Goal: Task Accomplishment & Management: Manage account settings

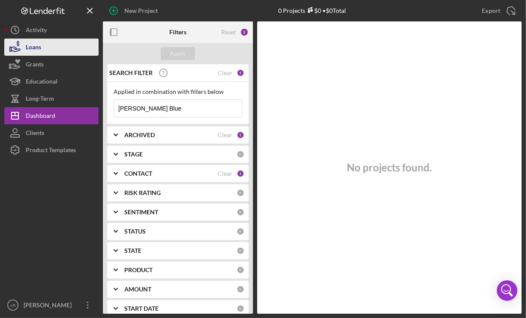
click at [41, 52] on button "Loans" at bounding box center [51, 47] width 94 height 17
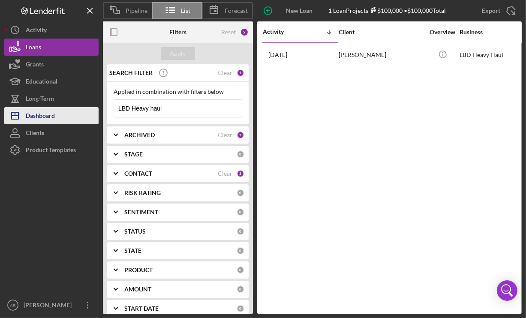
drag, startPoint x: 165, startPoint y: 103, endPoint x: 65, endPoint y: 109, distance: 100.1
click at [65, 109] on div "Pipeline List Forecast New Loan Project 1 Loan Projects $100,000 • $100,000 Tot…" at bounding box center [263, 157] width 518 height 314
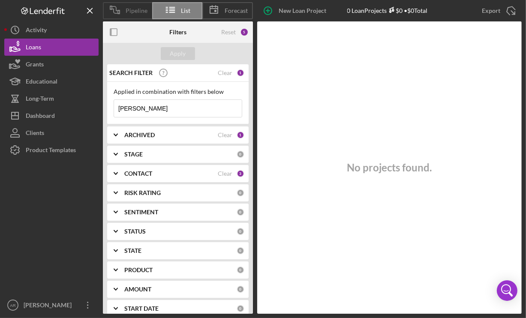
type input "[PERSON_NAME]"
click at [136, 4] on div "Pipeline" at bounding box center [127, 10] width 49 height 17
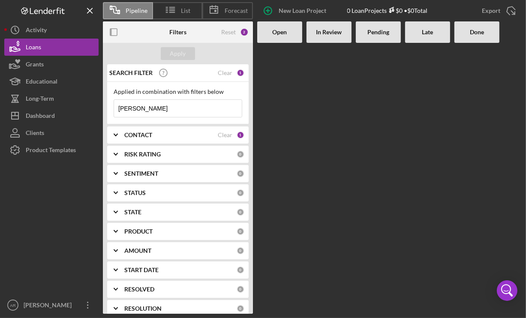
click at [279, 30] on b "Open" at bounding box center [280, 32] width 15 height 7
click at [292, 35] on div "Open" at bounding box center [280, 32] width 36 height 7
click at [323, 31] on b "In Review" at bounding box center [330, 32] width 26 height 7
click at [397, 31] on div "Pending" at bounding box center [378, 31] width 45 height 21
drag, startPoint x: 179, startPoint y: 109, endPoint x: 96, endPoint y: 106, distance: 82.4
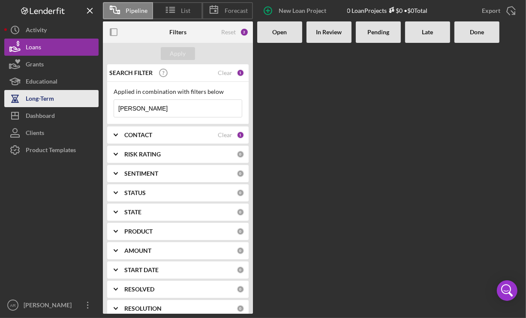
click at [96, 106] on div "Pipeline List Forecast New Loan Project 0 Loan Projects $0 • $0 Total Export Ic…" at bounding box center [263, 157] width 518 height 314
type input "[PERSON_NAME]"
click at [127, 137] on b "CONTACT" at bounding box center [138, 135] width 28 height 7
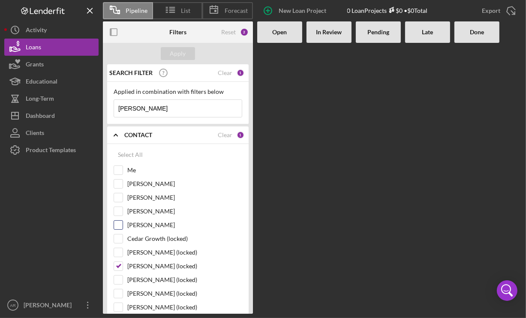
click at [141, 225] on label "[PERSON_NAME]" at bounding box center [184, 225] width 115 height 9
click at [123, 225] on input "[PERSON_NAME]" at bounding box center [118, 225] width 9 height 9
checkbox input "true"
click at [139, 215] on label "[PERSON_NAME]" at bounding box center [184, 211] width 115 height 9
click at [123, 215] on input "[PERSON_NAME]" at bounding box center [118, 211] width 9 height 9
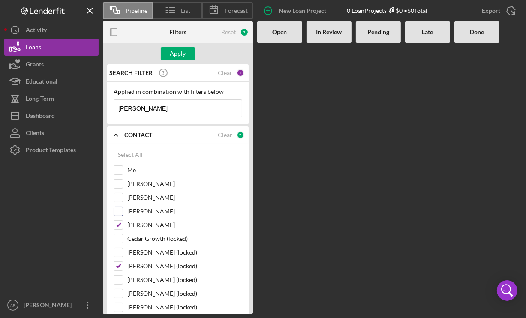
checkbox input "true"
click at [142, 262] on label "[PERSON_NAME] (locked)" at bounding box center [184, 266] width 115 height 9
click at [123, 262] on input "[PERSON_NAME] (locked)" at bounding box center [118, 266] width 9 height 9
checkbox input "false"
click at [180, 52] on div "Apply" at bounding box center [178, 53] width 16 height 13
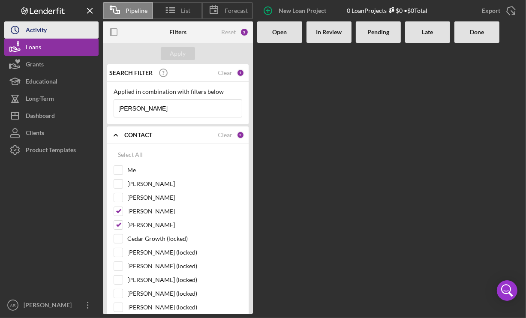
click at [42, 31] on div "Activity" at bounding box center [36, 30] width 21 height 19
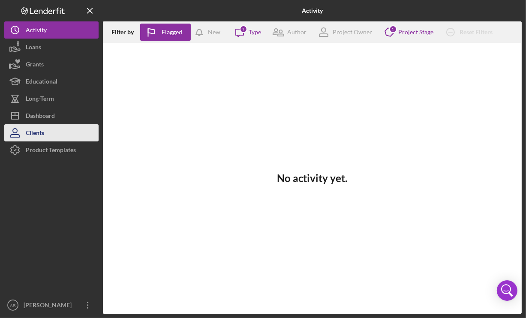
click at [39, 128] on div "Clients" at bounding box center [35, 133] width 18 height 19
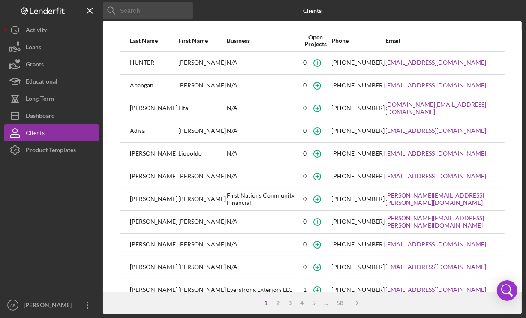
click at [147, 12] on input at bounding box center [148, 10] width 90 height 17
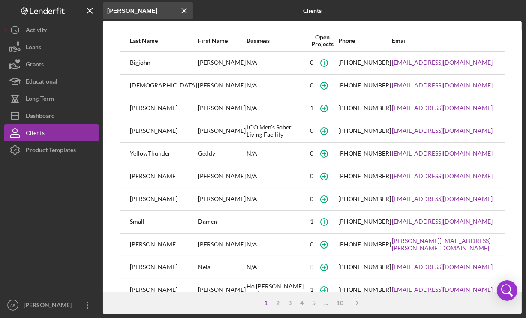
type input "[PERSON_NAME]"
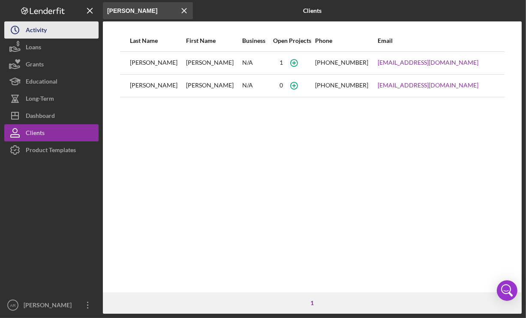
click at [33, 29] on div "Activity" at bounding box center [36, 30] width 21 height 19
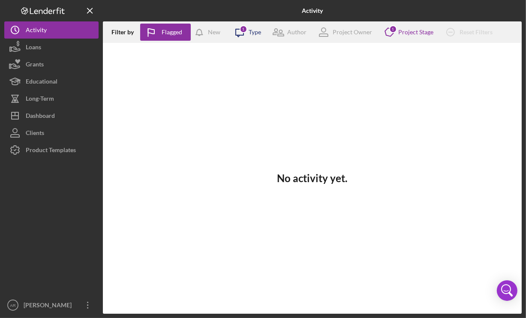
click at [251, 29] on div "Type" at bounding box center [255, 32] width 12 height 7
click at [151, 116] on div "No activity yet." at bounding box center [312, 178] width 419 height 271
click at [354, 30] on div "Project Owner" at bounding box center [352, 32] width 39 height 7
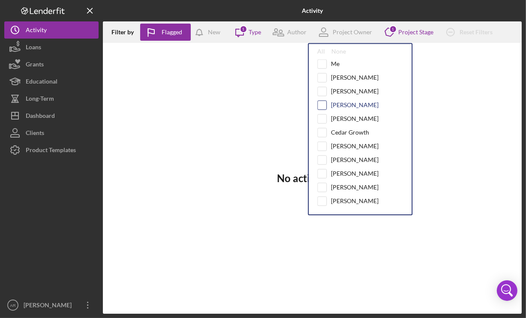
click at [324, 102] on input "checkbox" at bounding box center [322, 105] width 9 height 9
checkbox input "true"
click at [324, 115] on input "checkbox" at bounding box center [322, 119] width 9 height 9
checkbox input "true"
click at [323, 100] on div at bounding box center [322, 104] width 9 height 9
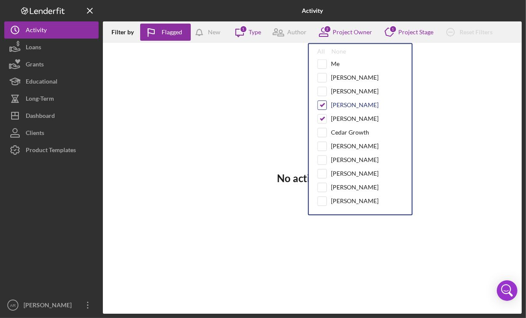
click at [324, 101] on input "checkbox" at bounding box center [322, 105] width 9 height 9
checkbox input "false"
click at [275, 123] on div "No activity yet." at bounding box center [312, 178] width 419 height 271
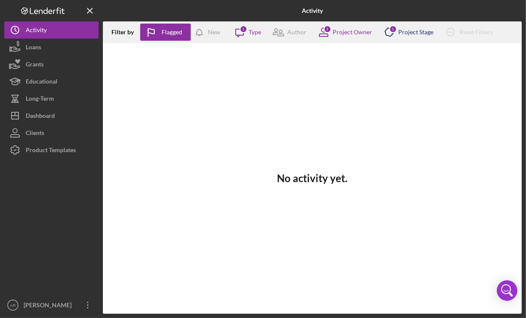
click at [400, 32] on div "Project Stage" at bounding box center [416, 32] width 35 height 7
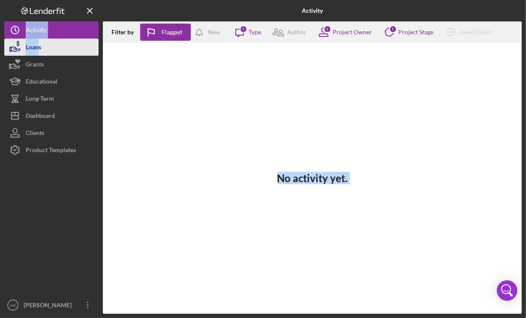
drag, startPoint x: 263, startPoint y: 97, endPoint x: 39, endPoint y: 52, distance: 228.4
click at [39, 52] on div "Activity Filter by Flagged New Icon/Message 1 Type Author 1 Project Owner Icon/…" at bounding box center [263, 157] width 518 height 314
click at [39, 52] on div "Loans" at bounding box center [33, 48] width 15 height 19
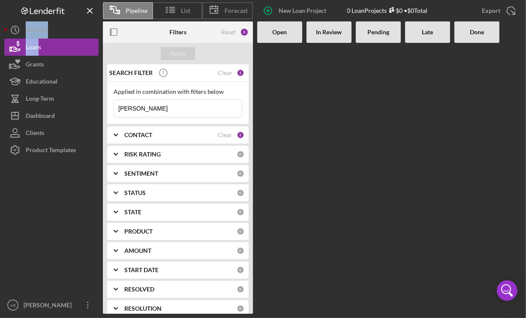
click at [174, 104] on input "[PERSON_NAME]" at bounding box center [178, 108] width 128 height 17
click at [182, 6] on div "List" at bounding box center [177, 10] width 49 height 17
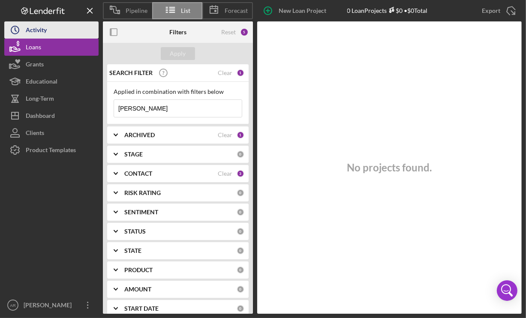
click at [57, 32] on button "Icon/History Activity" at bounding box center [51, 29] width 94 height 17
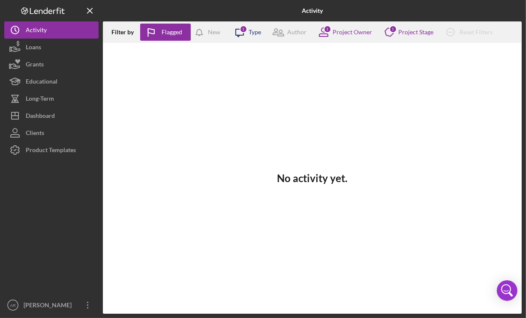
click at [243, 30] on div "1" at bounding box center [244, 29] width 8 height 8
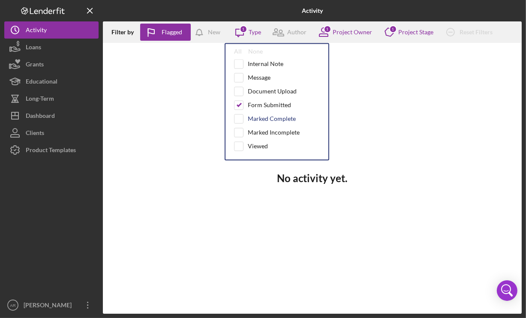
click at [258, 115] on div "Marked Complete" at bounding box center [272, 118] width 48 height 7
checkbox input "true"
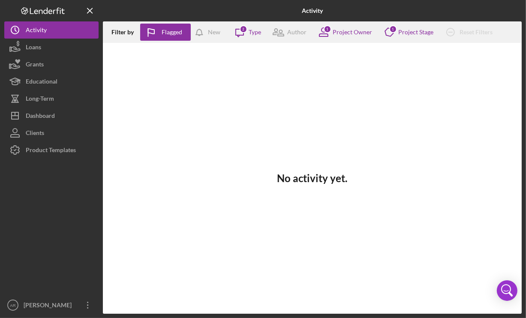
click at [163, 161] on div "No activity yet." at bounding box center [312, 178] width 419 height 271
click at [206, 34] on icon "button" at bounding box center [201, 34] width 21 height 21
click at [424, 31] on div "Project Stage" at bounding box center [416, 32] width 35 height 7
click at [278, 88] on div "No activity yet." at bounding box center [312, 178] width 419 height 271
click at [348, 30] on div "Project Owner" at bounding box center [352, 32] width 39 height 7
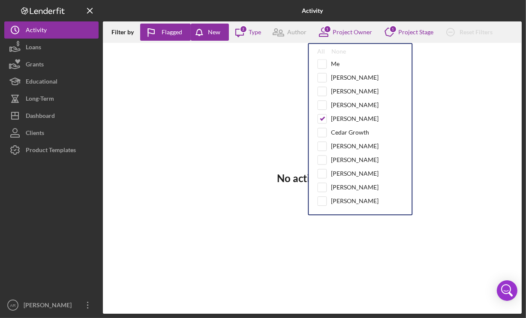
click at [317, 105] on div "All None Me [PERSON_NAME] [PERSON_NAME] [PERSON_NAME] [PERSON_NAME] Cedar Growt…" at bounding box center [360, 129] width 105 height 172
click at [318, 105] on input "checkbox" at bounding box center [322, 105] width 9 height 9
checkbox input "true"
click at [327, 90] on div "[PERSON_NAME]" at bounding box center [361, 91] width 86 height 9
click at [319, 91] on input "checkbox" at bounding box center [322, 91] width 9 height 9
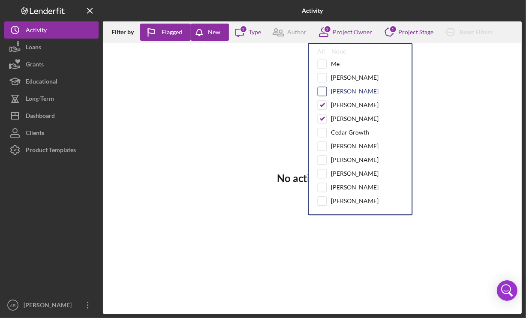
checkbox input "true"
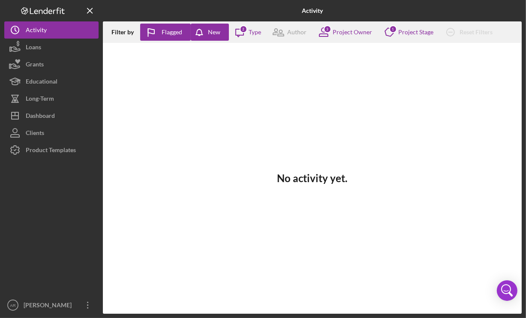
click at [285, 93] on div "No activity yet." at bounding box center [312, 178] width 419 height 271
click at [253, 38] on div "Icon/Message 2 Type" at bounding box center [245, 31] width 32 height 21
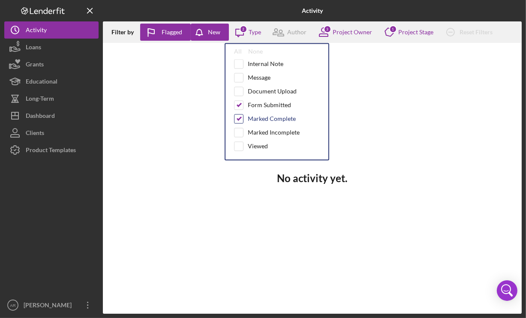
click at [240, 118] on input "checkbox" at bounding box center [239, 119] width 9 height 9
checkbox input "false"
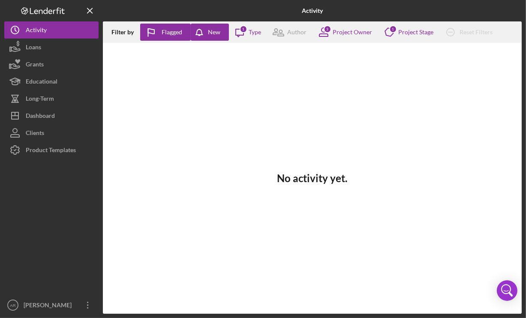
click at [172, 112] on div "No activity yet." at bounding box center [312, 178] width 419 height 271
click at [208, 33] on div "New" at bounding box center [214, 32] width 12 height 17
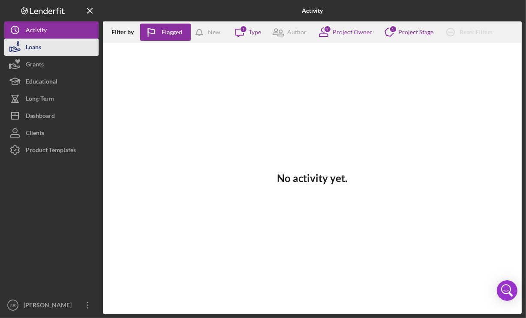
click at [46, 48] on button "Loans" at bounding box center [51, 47] width 94 height 17
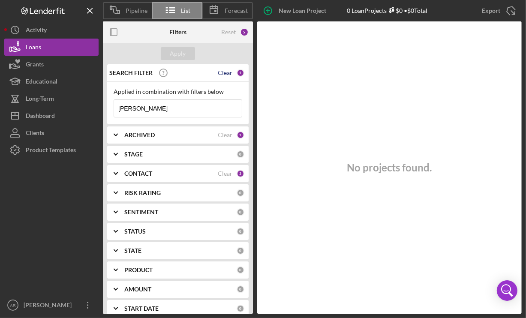
click at [223, 73] on div "Clear" at bounding box center [225, 73] width 15 height 7
click at [223, 134] on div "Clear" at bounding box center [225, 135] width 15 height 7
click at [227, 172] on div "Clear" at bounding box center [225, 173] width 15 height 7
click at [179, 117] on div "Applied in combination with filters below Icon/Menu Close" at bounding box center [178, 103] width 142 height 42
click at [180, 100] on input at bounding box center [178, 108] width 128 height 17
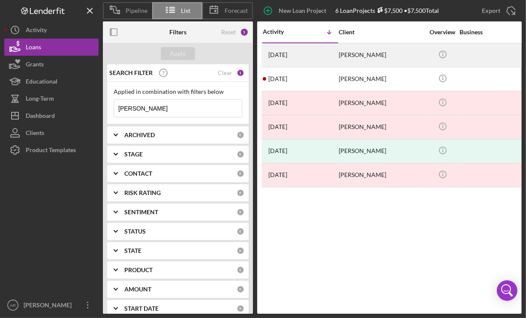
type input "[PERSON_NAME]"
click at [287, 57] on time "[DATE]" at bounding box center [278, 54] width 19 height 7
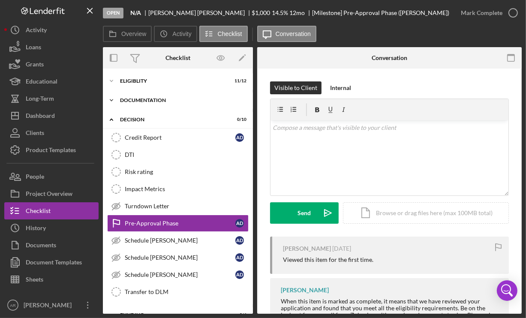
click at [136, 100] on div "Documentation" at bounding box center [181, 100] width 122 height 5
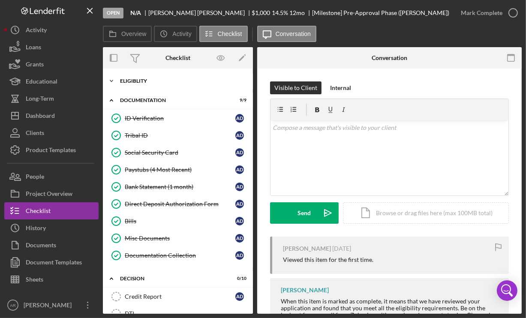
click at [114, 83] on icon "Icon/Expander" at bounding box center [111, 81] width 17 height 17
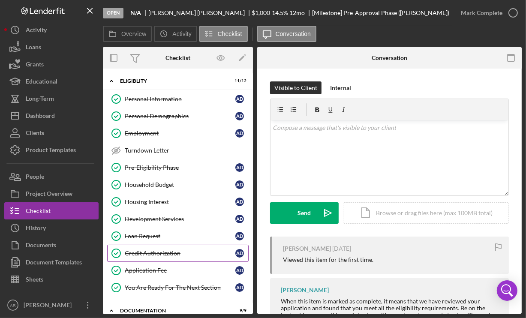
click at [151, 251] on div "Credit Authorization" at bounding box center [180, 253] width 111 height 7
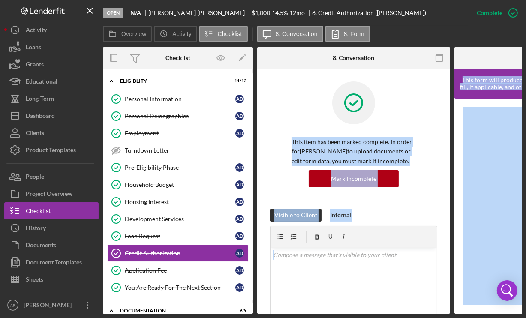
drag, startPoint x: 448, startPoint y: 123, endPoint x: 455, endPoint y: 211, distance: 88.3
click at [455, 211] on div "Overview Internal Workflow Stage Open Icon/Dropdown Arrow Archive (can unarchiv…" at bounding box center [312, 180] width 419 height 267
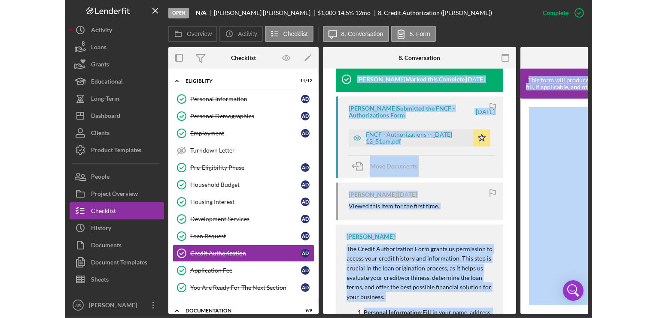
scroll to position [292, 0]
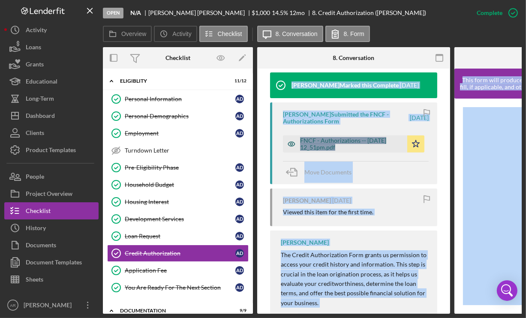
click at [333, 145] on div "FNCF - Authorizations -- [DATE] 12_51pm.pdf" at bounding box center [351, 144] width 103 height 14
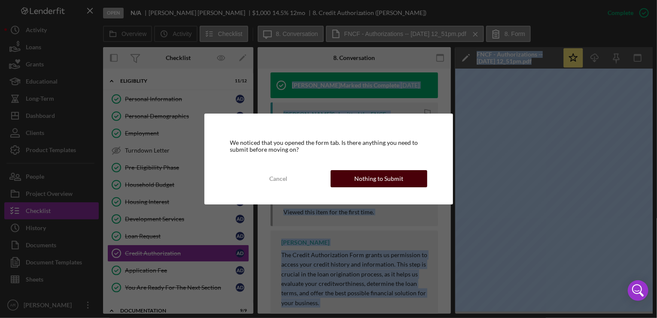
click at [372, 177] on div "Nothing to Submit" at bounding box center [378, 178] width 49 height 17
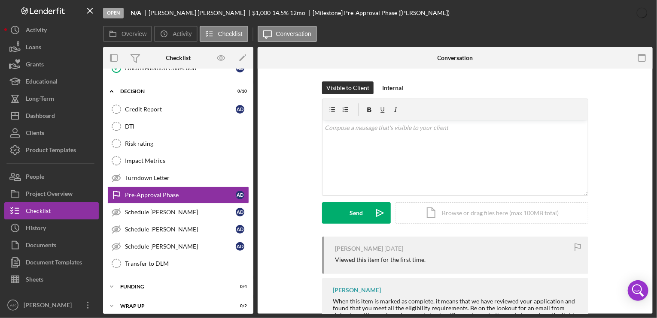
scroll to position [398, 0]
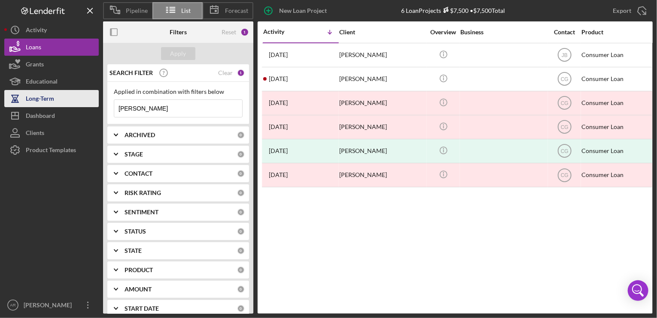
drag, startPoint x: 182, startPoint y: 110, endPoint x: 65, endPoint y: 103, distance: 117.3
click at [65, 103] on div "Pipeline List Forecast New Loan Project 6 Loan Projects $7,500 • $7,500 Total […" at bounding box center [328, 157] width 648 height 314
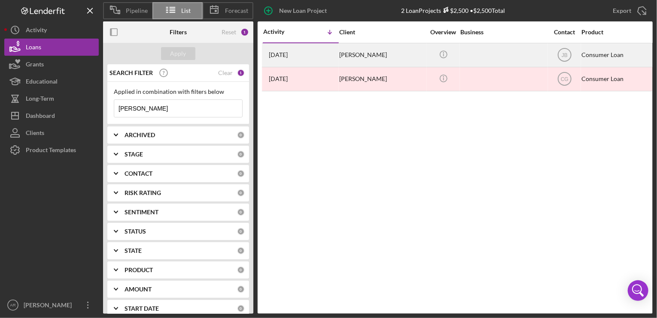
type input "[PERSON_NAME]"
click at [354, 51] on div "[PERSON_NAME]" at bounding box center [382, 55] width 86 height 23
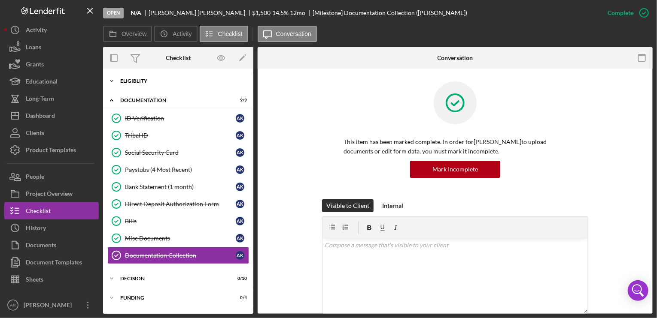
click at [142, 81] on div "Eligiblity" at bounding box center [181, 81] width 122 height 5
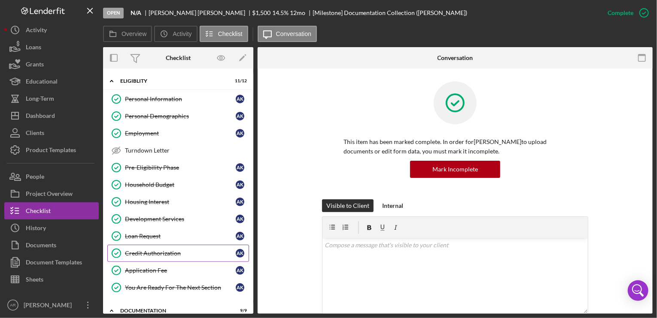
click at [149, 250] on div "Credit Authorization" at bounding box center [180, 253] width 111 height 7
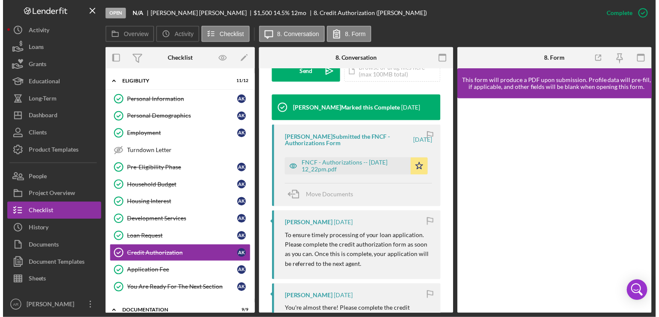
scroll to position [271, 0]
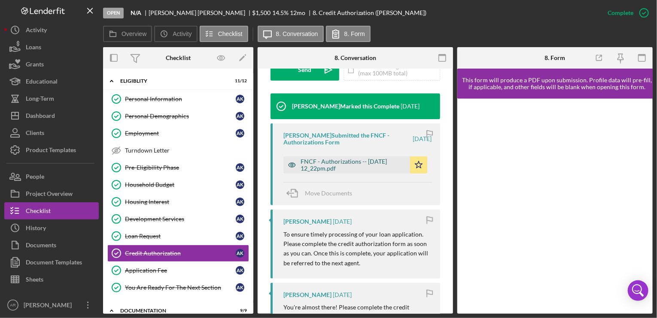
click at [336, 161] on div "FNCF - Authorizations -- [DATE] 12_22pm.pdf" at bounding box center [352, 165] width 105 height 14
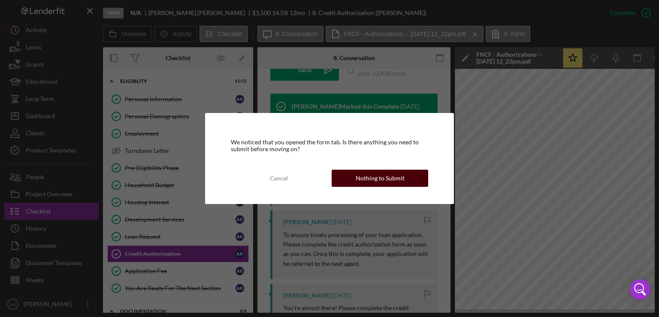
click at [372, 175] on div "Nothing to Submit" at bounding box center [380, 177] width 49 height 17
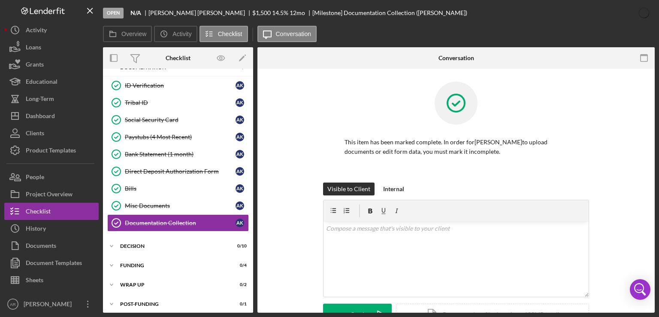
scroll to position [245, 0]
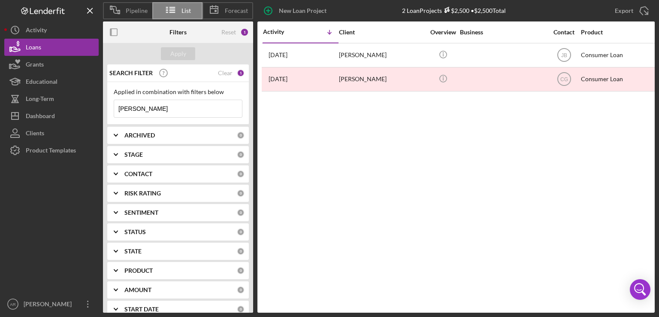
drag, startPoint x: 166, startPoint y: 112, endPoint x: 102, endPoint y: 103, distance: 65.1
click at [102, 103] on div "Pipeline List Forecast New Loan Project 2 Loan Projects $2,500 • $2,500 Total […" at bounding box center [329, 156] width 651 height 312
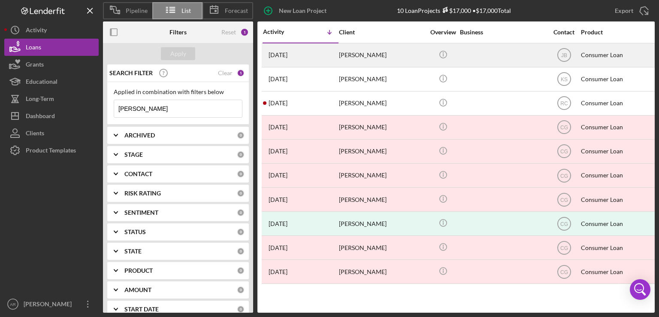
type input "[PERSON_NAME]"
click at [285, 57] on time "[DATE]" at bounding box center [278, 54] width 19 height 7
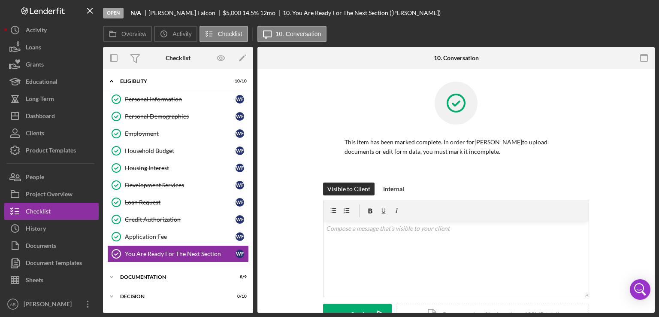
scroll to position [52, 0]
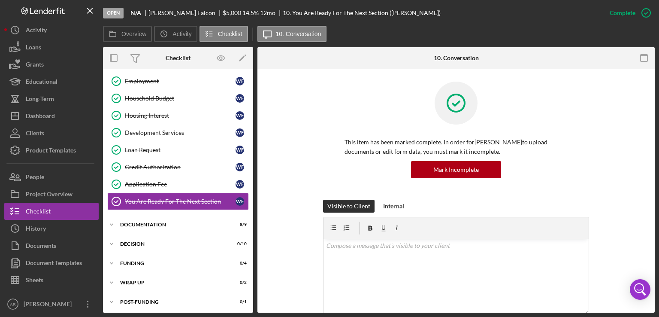
drag, startPoint x: 254, startPoint y: 138, endPoint x: 247, endPoint y: 68, distance: 70.7
click at [247, 68] on div "Overview Internal Workflow Stage Open Icon/Dropdown Arrow Archive (can unarchiv…" at bounding box center [379, 179] width 552 height 265
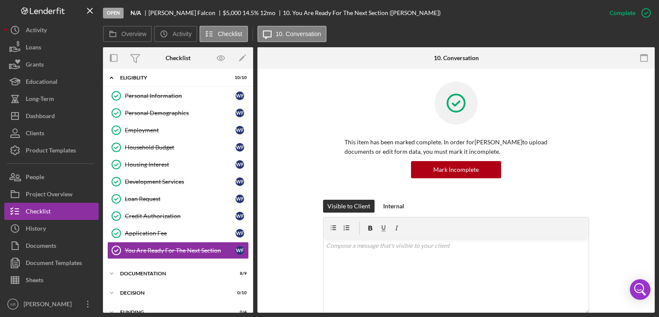
scroll to position [0, 0]
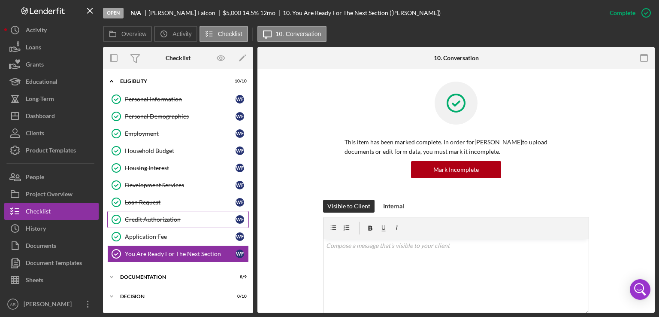
click at [167, 217] on div "Credit Authorization" at bounding box center [180, 219] width 111 height 7
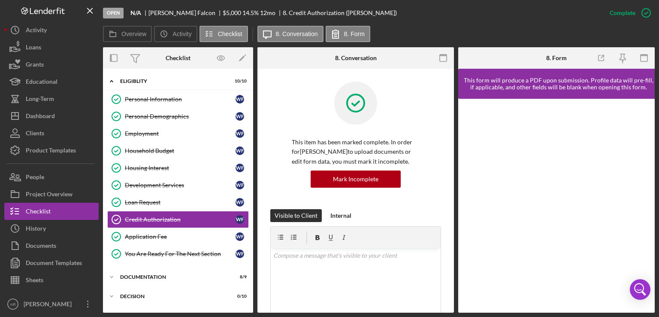
drag, startPoint x: 451, startPoint y: 102, endPoint x: 455, endPoint y: 127, distance: 25.6
click at [455, 132] on div "Overview Internal Workflow Stage Open Icon/Dropdown Arrow Archive (can unarchiv…" at bounding box center [379, 179] width 552 height 265
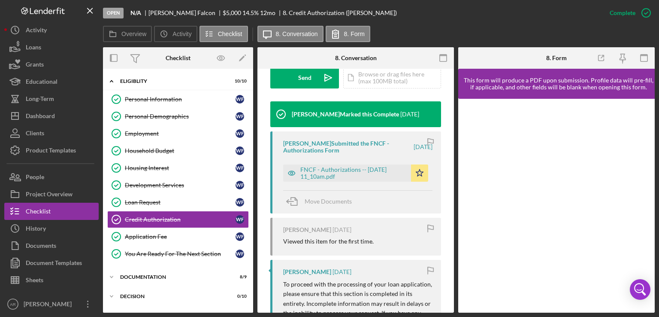
scroll to position [265, 0]
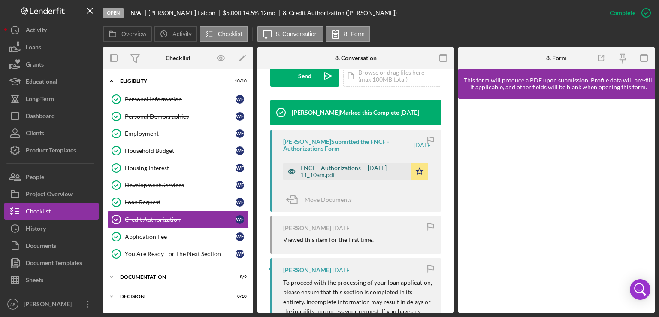
click at [350, 169] on div "FNCF - Authorizations -- [DATE] 11_10am.pdf" at bounding box center [353, 171] width 106 height 14
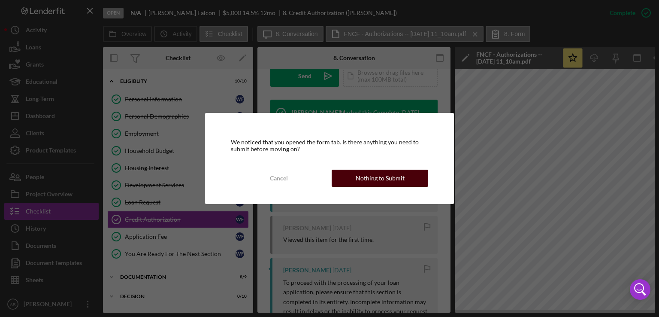
click at [378, 178] on div "Nothing to Submit" at bounding box center [380, 177] width 49 height 17
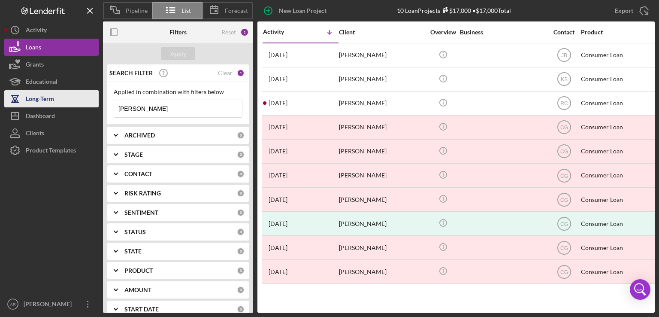
drag, startPoint x: 172, startPoint y: 109, endPoint x: 37, endPoint y: 99, distance: 135.5
click at [37, 99] on div "Pipeline List Forecast New Loan Project 10 Loan Projects $17,000 • $17,000 Tota…" at bounding box center [329, 156] width 651 height 312
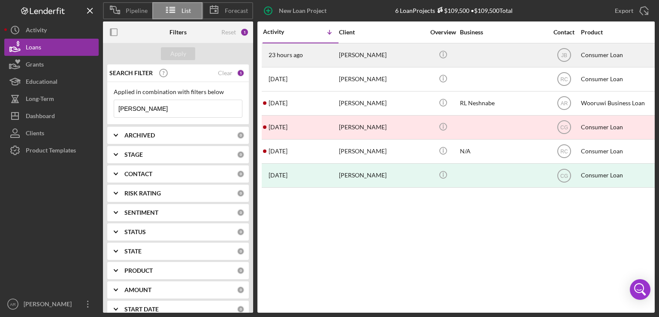
type input "[PERSON_NAME]"
click at [291, 53] on time "23 hours ago" at bounding box center [286, 54] width 34 height 7
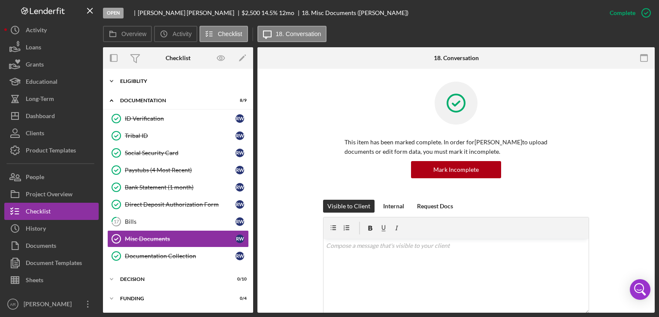
click at [112, 79] on icon "Icon/Expander" at bounding box center [111, 81] width 17 height 17
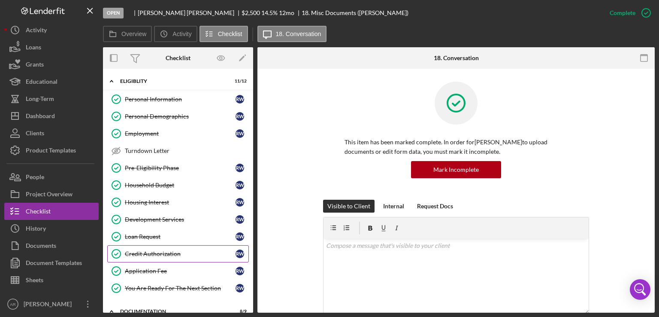
click at [157, 251] on div "Credit Authorization" at bounding box center [180, 253] width 111 height 7
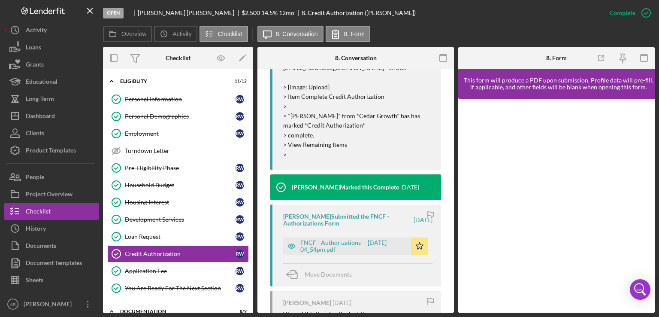
scroll to position [376, 0]
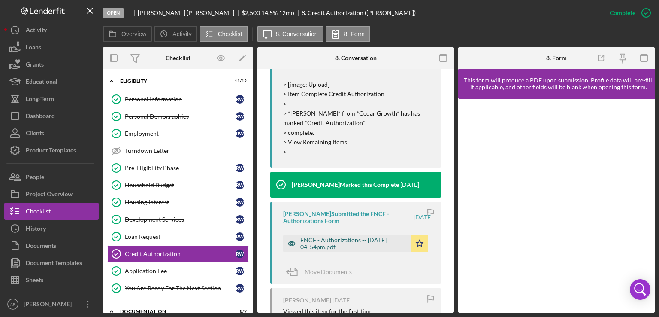
click at [315, 250] on div "FNCF - Authorizations -- [DATE] 04_54pm.pdf" at bounding box center [353, 243] width 106 height 14
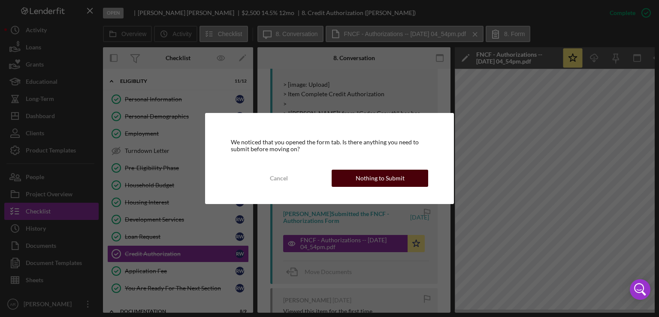
click at [409, 171] on button "Nothing to Submit" at bounding box center [380, 177] width 97 height 17
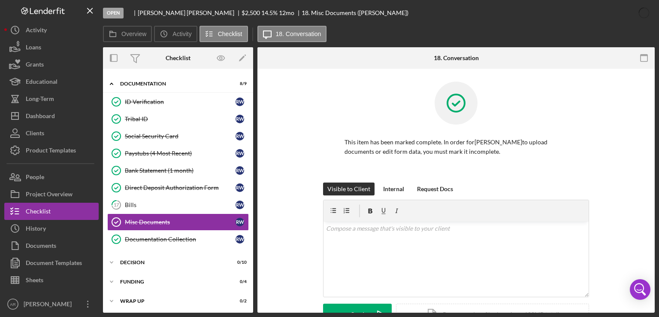
scroll to position [245, 0]
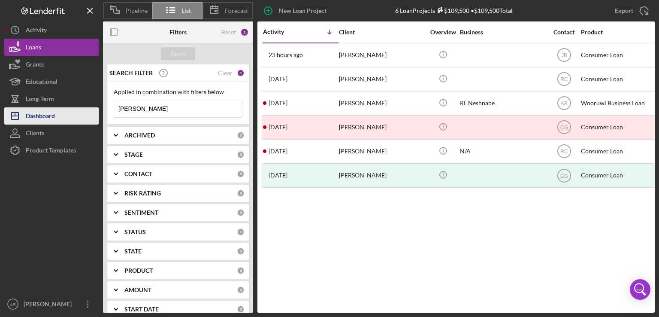
drag, startPoint x: 169, startPoint y: 110, endPoint x: 48, endPoint y: 116, distance: 121.6
click at [48, 116] on div "Pipeline List Forecast New Loan Project 6 Loan Projects $109,500 • $109,500 Tot…" at bounding box center [329, 156] width 651 height 312
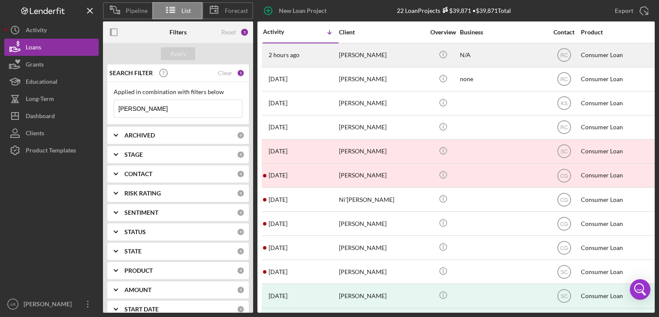
type input "[PERSON_NAME]"
click at [287, 54] on time "2 hours ago" at bounding box center [284, 54] width 31 height 7
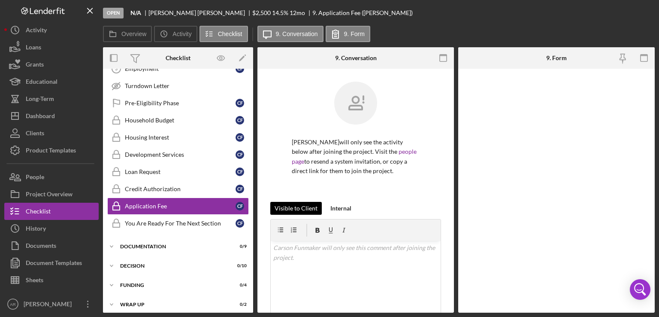
scroll to position [78, 0]
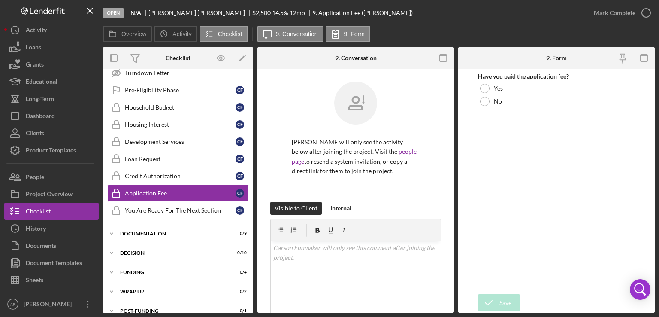
drag, startPoint x: 253, startPoint y: 145, endPoint x: 251, endPoint y: 129, distance: 15.5
click at [251, 129] on div "Overview Internal Workflow Stage Open Icon/Dropdown Arrow Archive (can unarchiv…" at bounding box center [379, 179] width 552 height 265
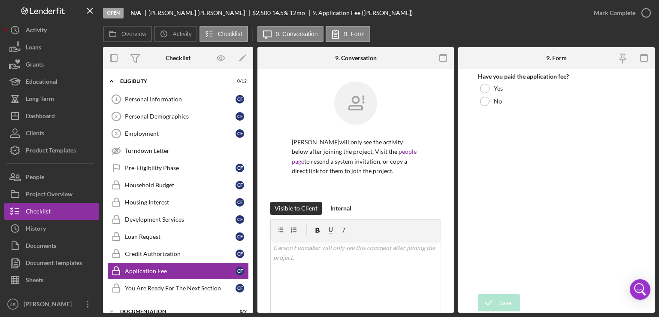
scroll to position [0, 0]
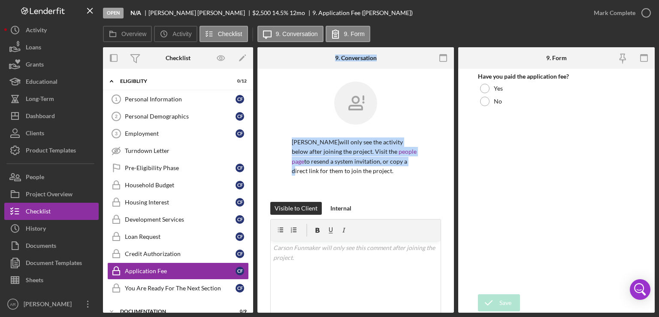
drag, startPoint x: 253, startPoint y: 146, endPoint x: 257, endPoint y: 191, distance: 44.8
click at [257, 191] on div "Overview Internal Workflow Stage Open Icon/Dropdown Arrow Archive (can unarchiv…" at bounding box center [379, 179] width 552 height 265
click at [147, 100] on div "Personal Information" at bounding box center [180, 99] width 111 height 7
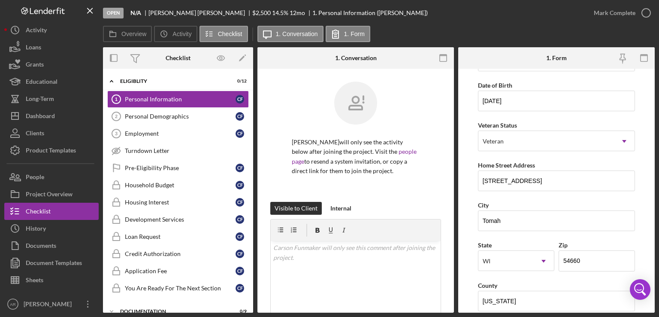
scroll to position [104, 0]
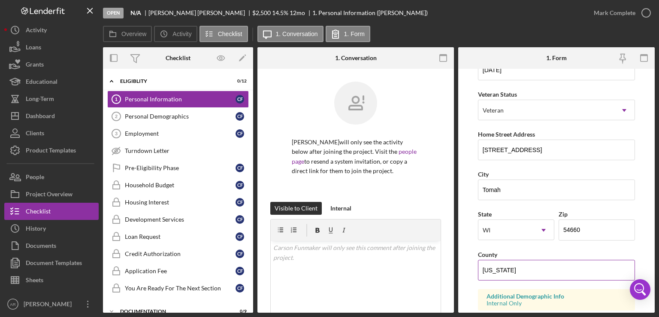
click at [507, 251] on div "County" at bounding box center [556, 254] width 157 height 11
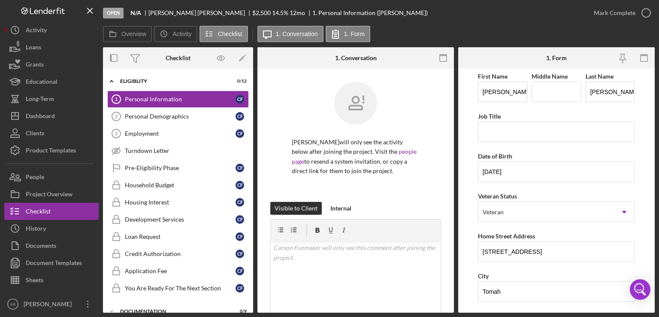
scroll to position [0, 0]
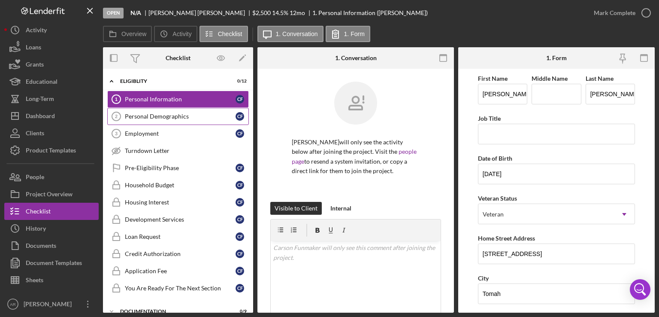
click at [185, 112] on link "Personal Demographics 2 Personal Demographics C F" at bounding box center [178, 116] width 142 height 17
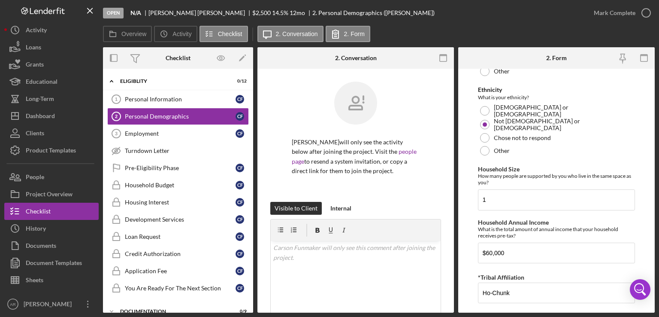
scroll to position [561, 0]
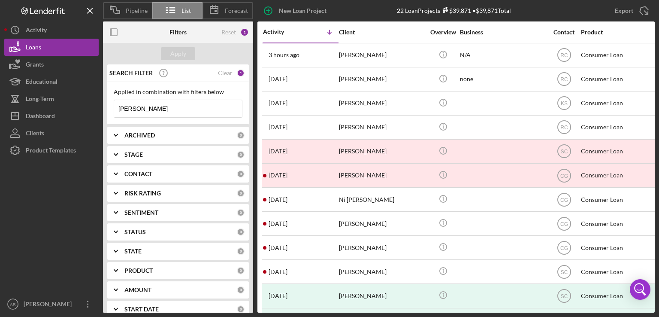
drag, startPoint x: 181, startPoint y: 114, endPoint x: 109, endPoint y: 115, distance: 72.1
click at [109, 115] on div "Applied in combination with filters below [PERSON_NAME] Icon/Menu Close" at bounding box center [178, 103] width 142 height 42
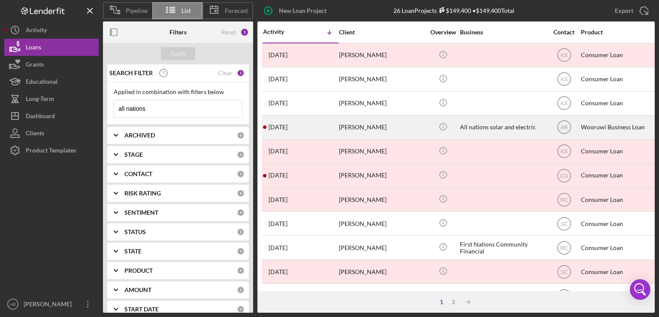
type input "all nations"
click at [281, 125] on time "[DATE]" at bounding box center [278, 127] width 19 height 7
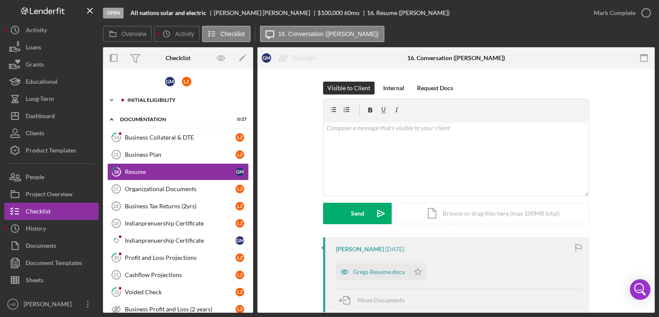
click at [112, 99] on polyline at bounding box center [111, 100] width 3 height 2
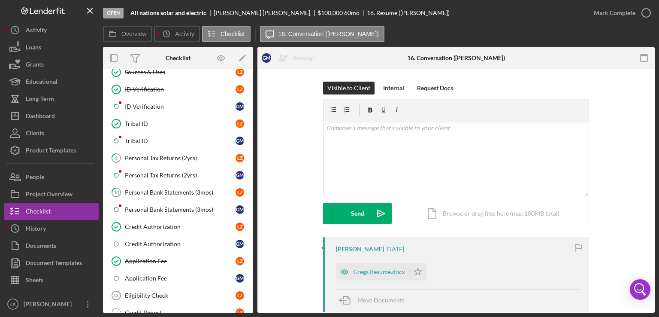
scroll to position [184, 0]
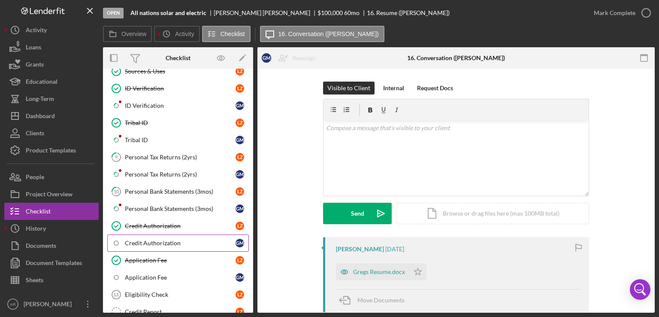
click at [152, 239] on div "Credit Authorization" at bounding box center [180, 242] width 111 height 7
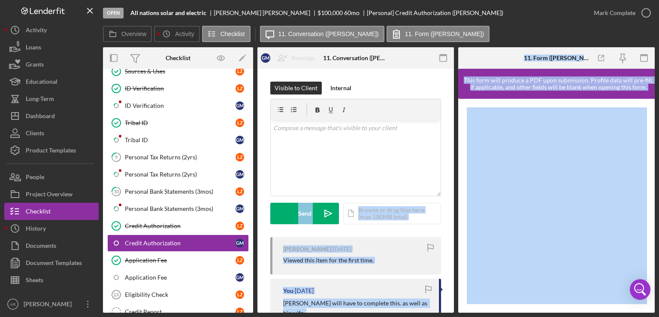
drag, startPoint x: 455, startPoint y: 143, endPoint x: 456, endPoint y: 172, distance: 29.2
click at [456, 172] on div "Overview Internal Workflow Stage Open Icon/Dropdown Arrow Archive (can unarchiv…" at bounding box center [379, 179] width 552 height 265
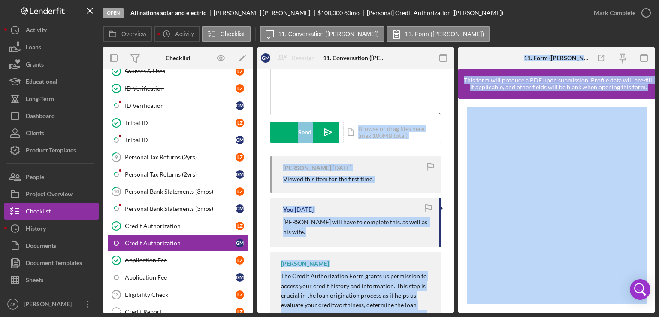
scroll to position [77, 0]
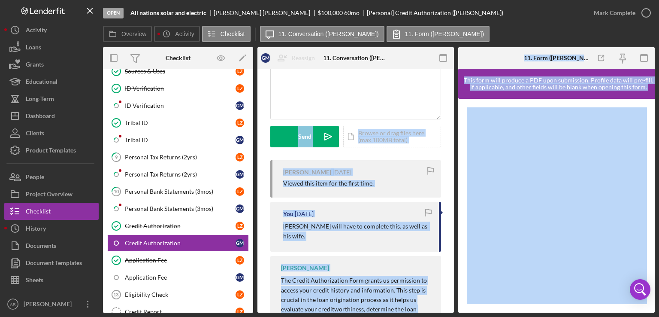
click at [434, 156] on div "Visible to Client Internal v Color teal Color pink Remove color Add row above A…" at bounding box center [355, 82] width 171 height 155
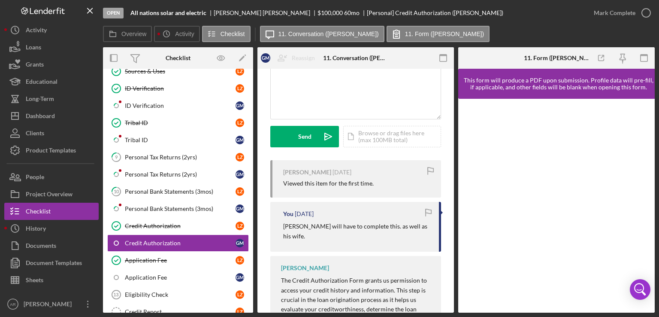
drag, startPoint x: 454, startPoint y: 144, endPoint x: 452, endPoint y: 165, distance: 21.1
click at [452, 165] on div "Overview Internal Workflow Stage Open Icon/Dropdown Arrow Archive (can unarchiv…" at bounding box center [379, 179] width 552 height 265
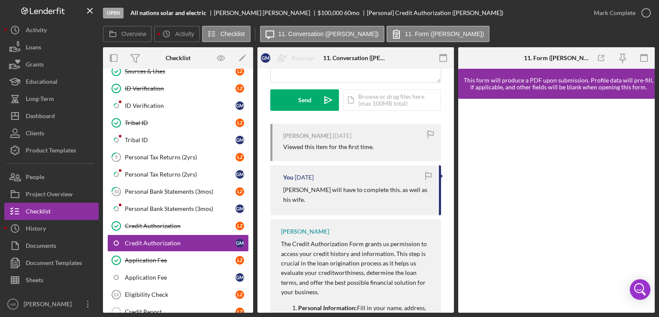
scroll to position [61, 0]
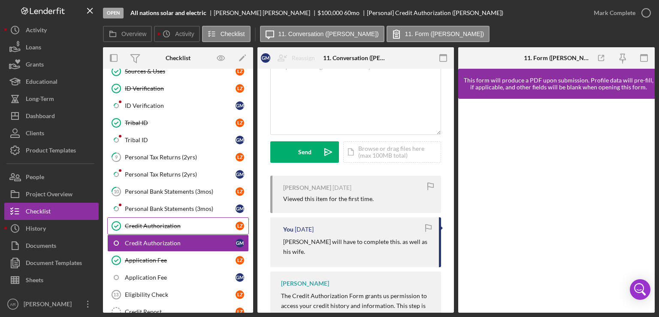
click at [175, 222] on div "Credit Authorization" at bounding box center [180, 225] width 111 height 7
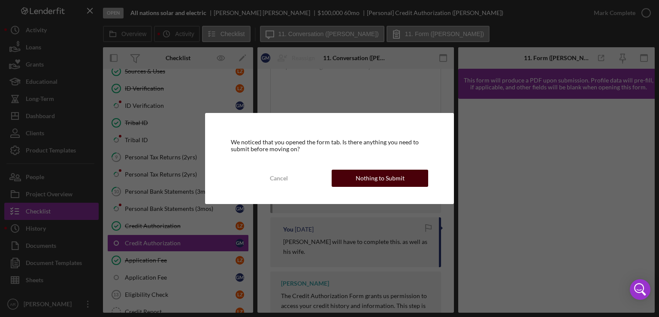
click at [374, 178] on div "Nothing to Submit" at bounding box center [380, 177] width 49 height 17
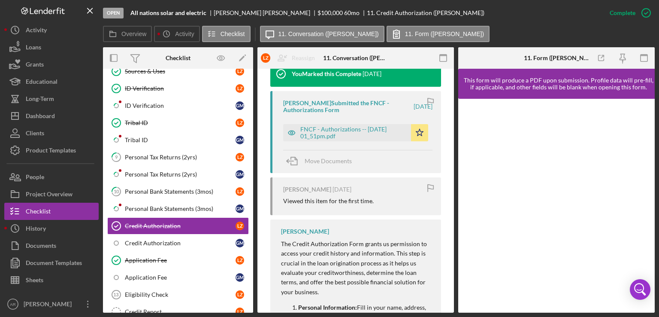
scroll to position [301, 0]
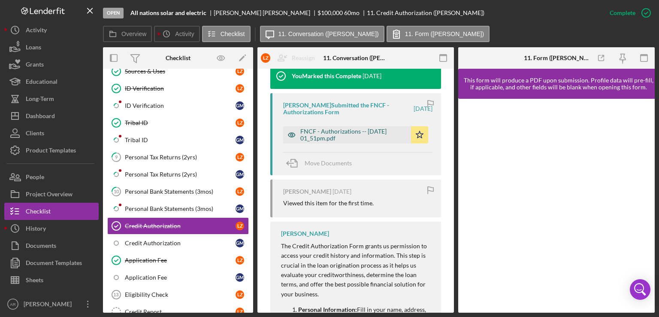
click at [349, 134] on div "FNCF - Authorizations -- [DATE] 01_51pm.pdf" at bounding box center [353, 135] width 106 height 14
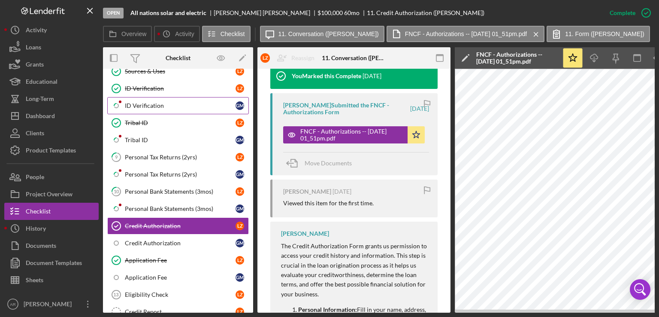
click at [166, 106] on div "ID Verification" at bounding box center [180, 105] width 111 height 7
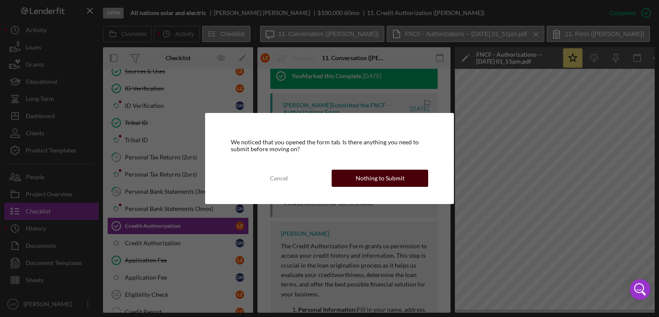
click at [381, 179] on div "Nothing to Submit" at bounding box center [380, 177] width 49 height 17
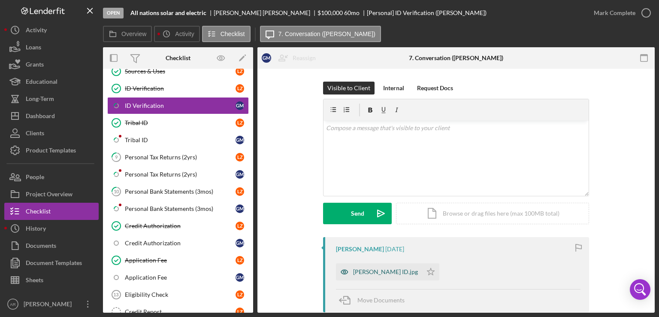
click at [366, 270] on div "[PERSON_NAME] ID.jpg" at bounding box center [385, 271] width 65 height 7
